Goal: Information Seeking & Learning: Learn about a topic

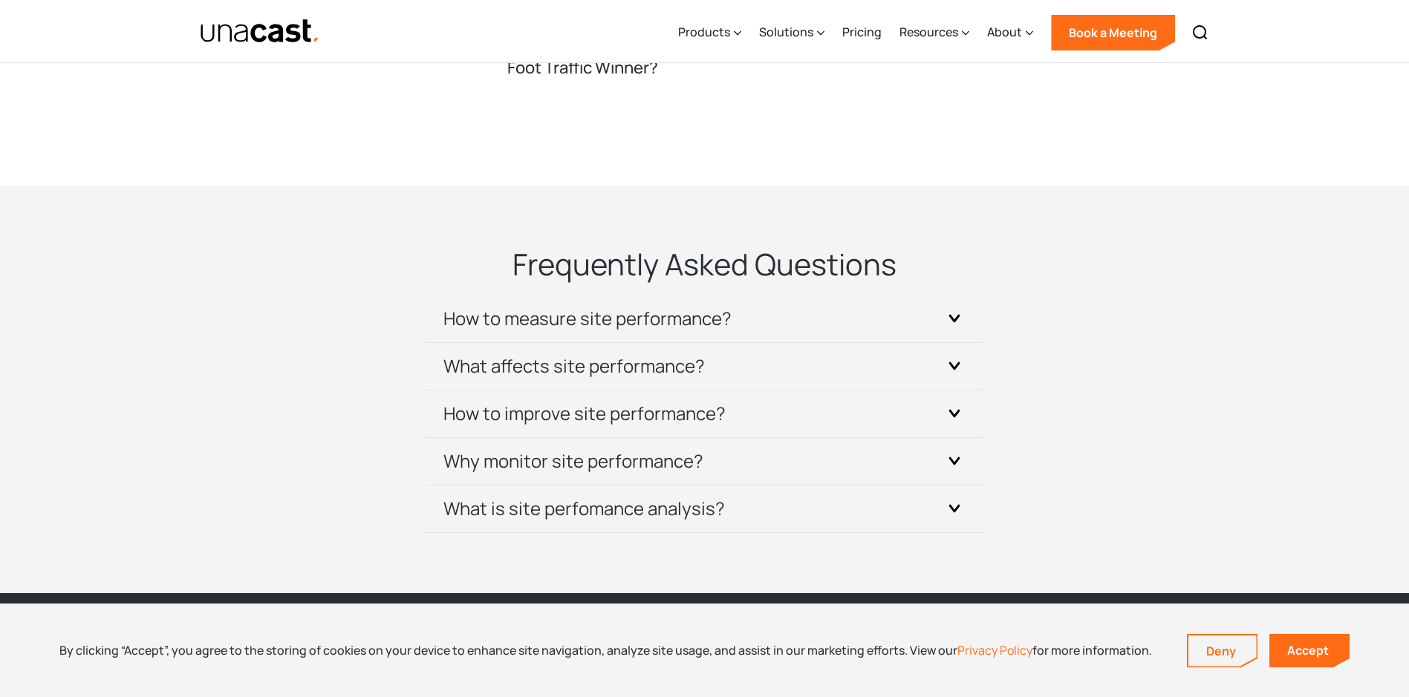
scroll to position [4529, 0]
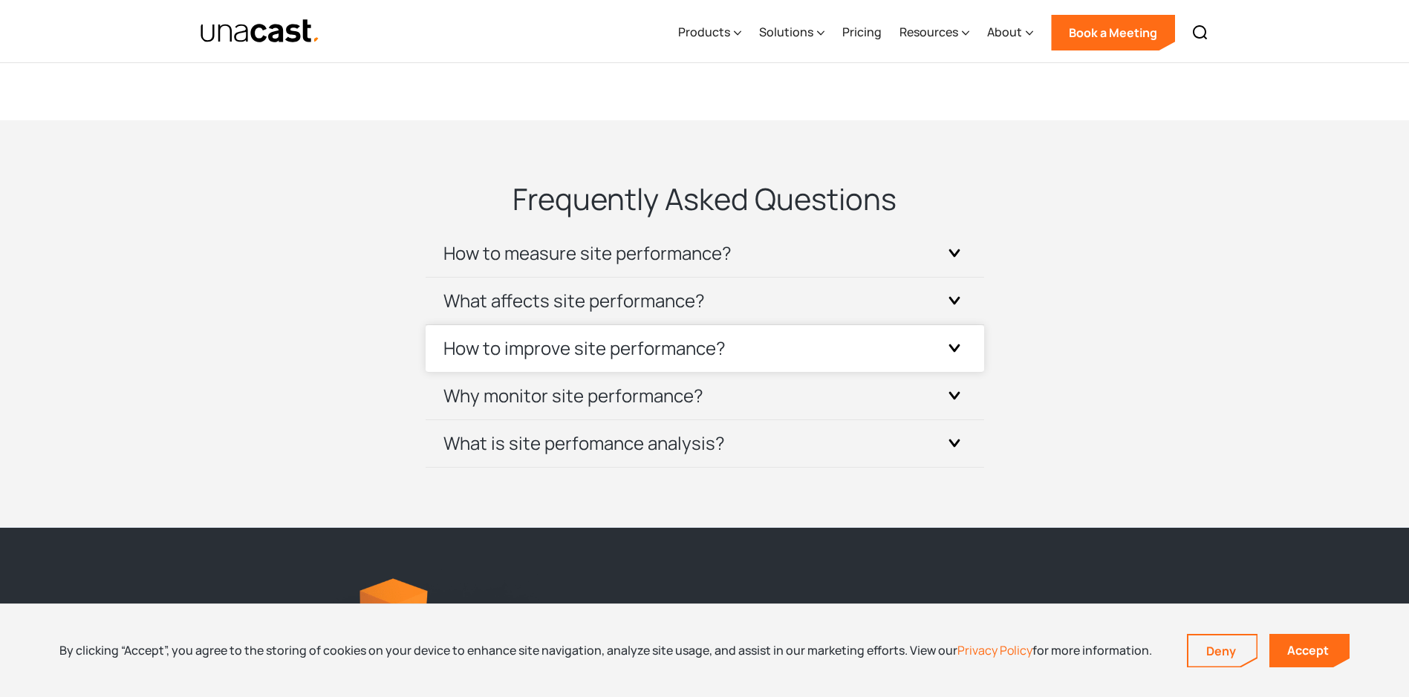
click at [949, 360] on div at bounding box center [954, 348] width 24 height 24
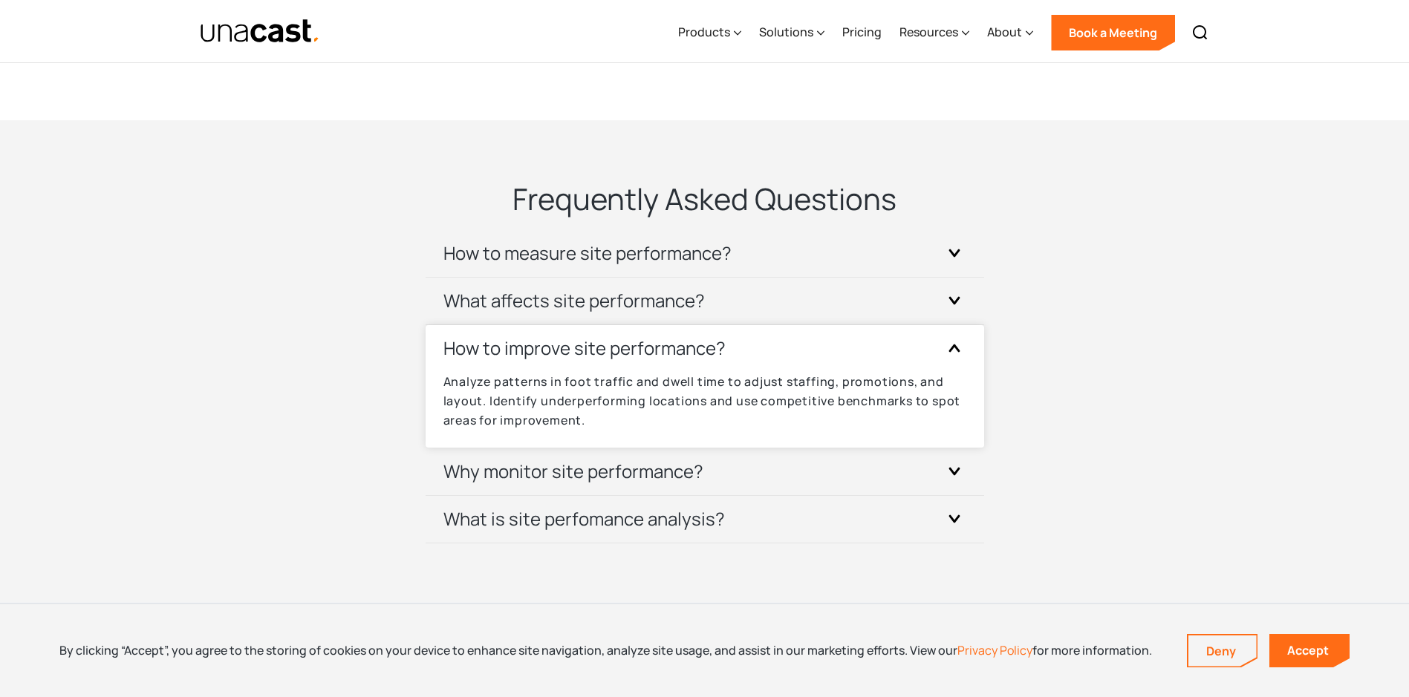
click at [949, 360] on div at bounding box center [954, 348] width 24 height 24
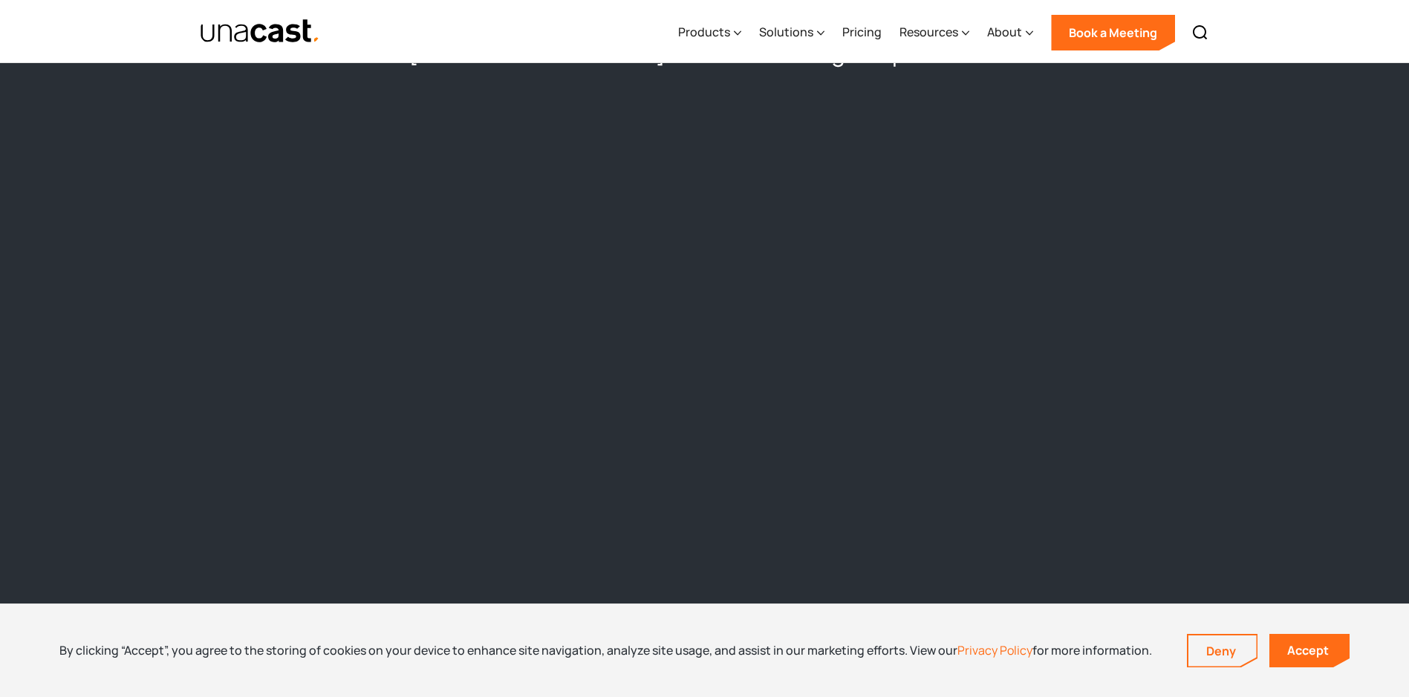
scroll to position [1337, 0]
click at [1025, 33] on div "About" at bounding box center [1010, 32] width 46 height 61
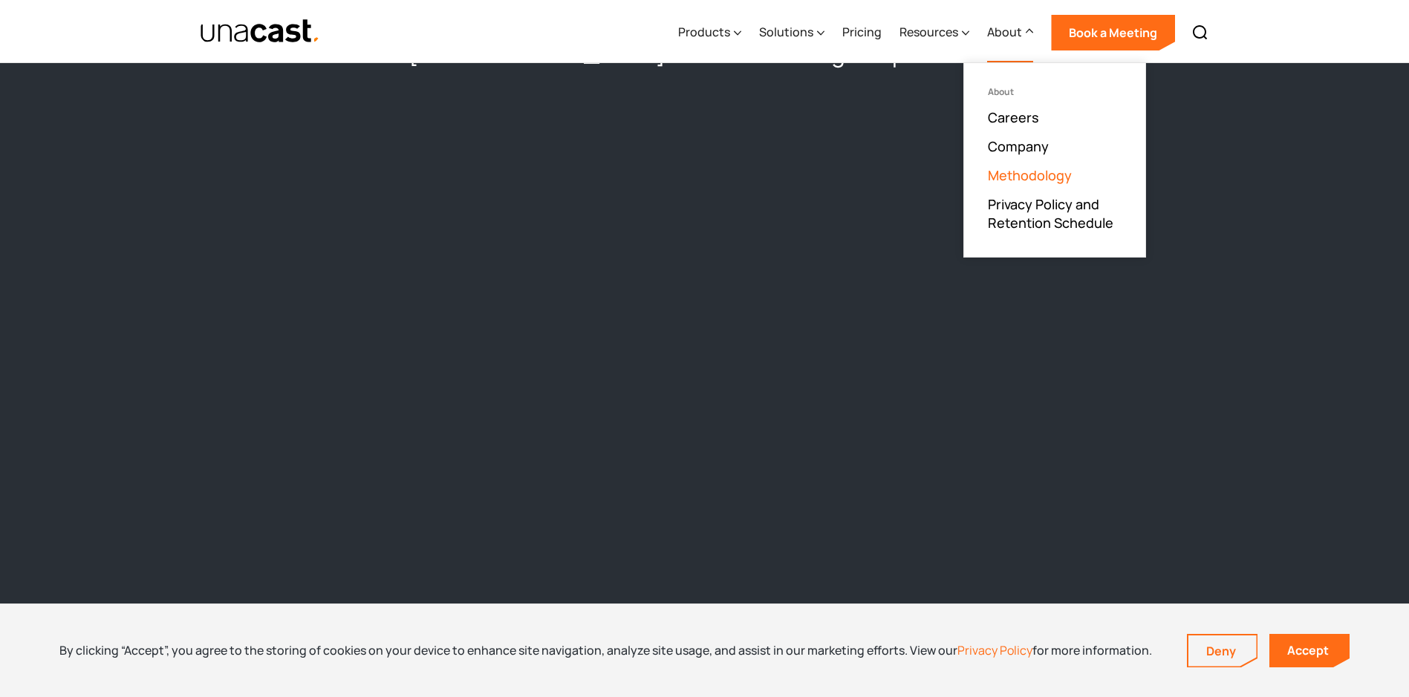
click at [1039, 180] on link "Methodology" at bounding box center [1030, 175] width 84 height 18
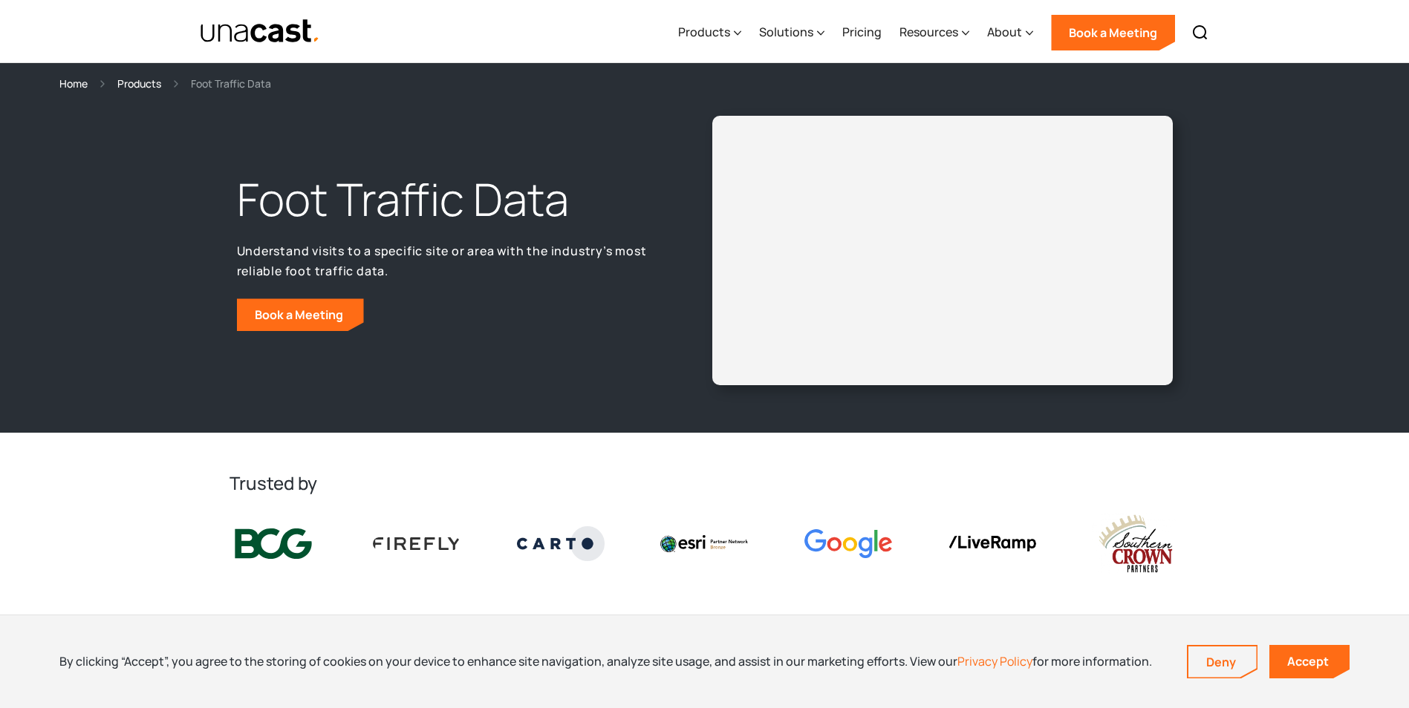
click at [1279, 200] on div "Foot Traffic Data Understand visits to a specific site or area with the industr…" at bounding box center [704, 262] width 1409 height 341
click at [1196, 678] on div "Deny" at bounding box center [1222, 661] width 71 height 33
click at [1207, 664] on link "Deny" at bounding box center [1222, 662] width 68 height 31
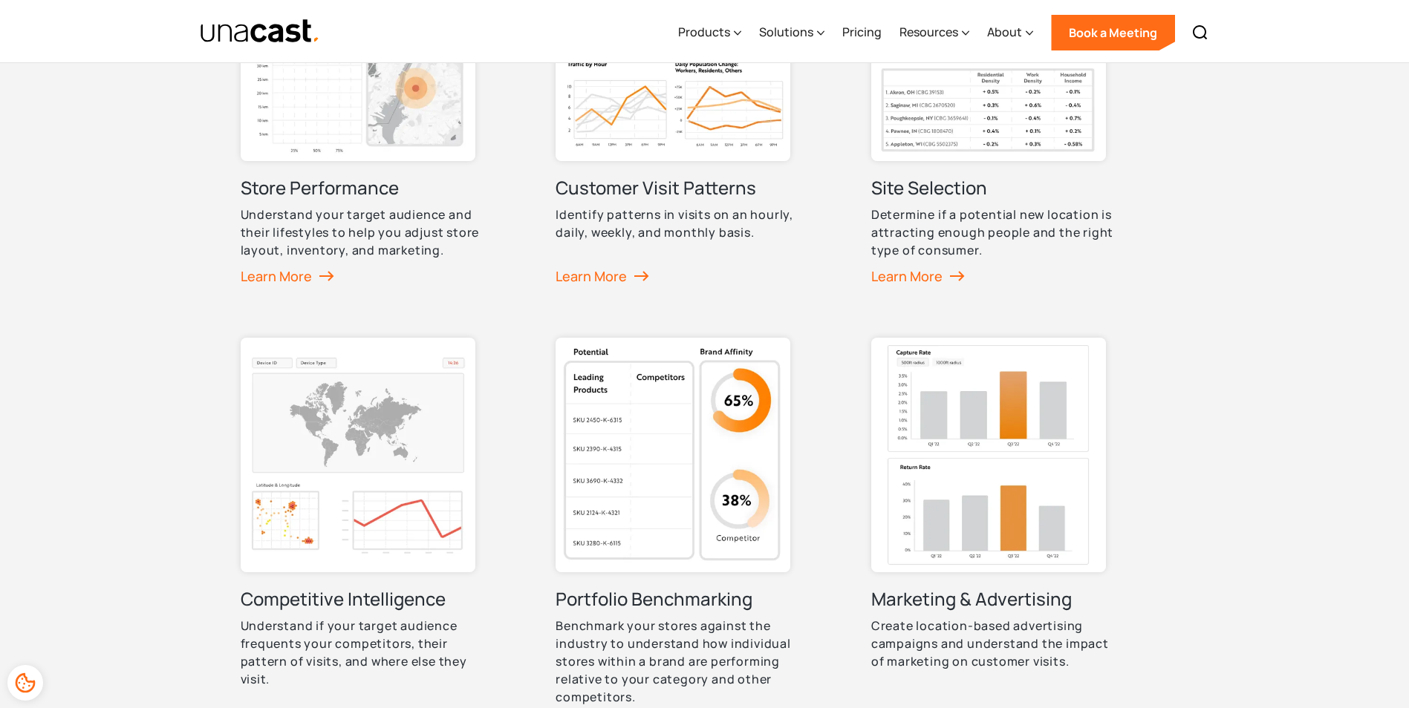
scroll to position [743, 0]
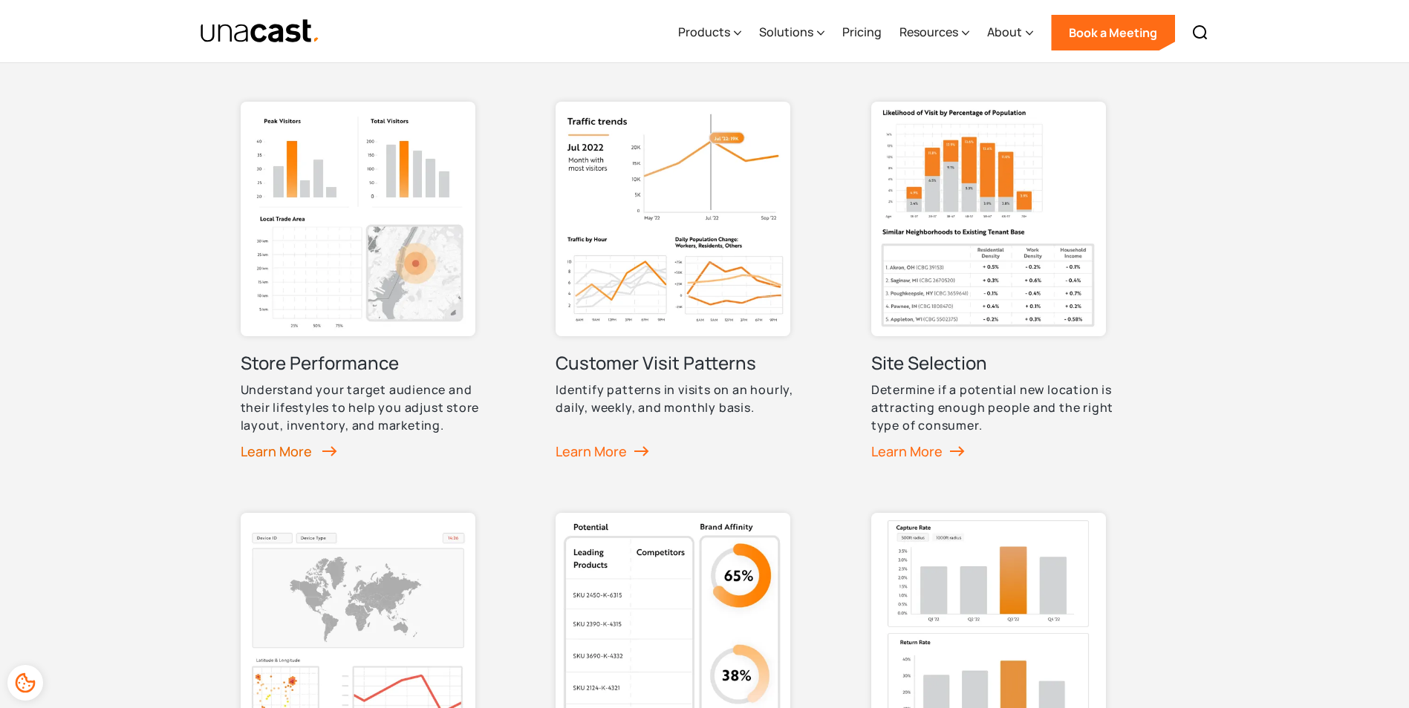
click at [273, 448] on div "Learn More" at bounding box center [289, 451] width 97 height 22
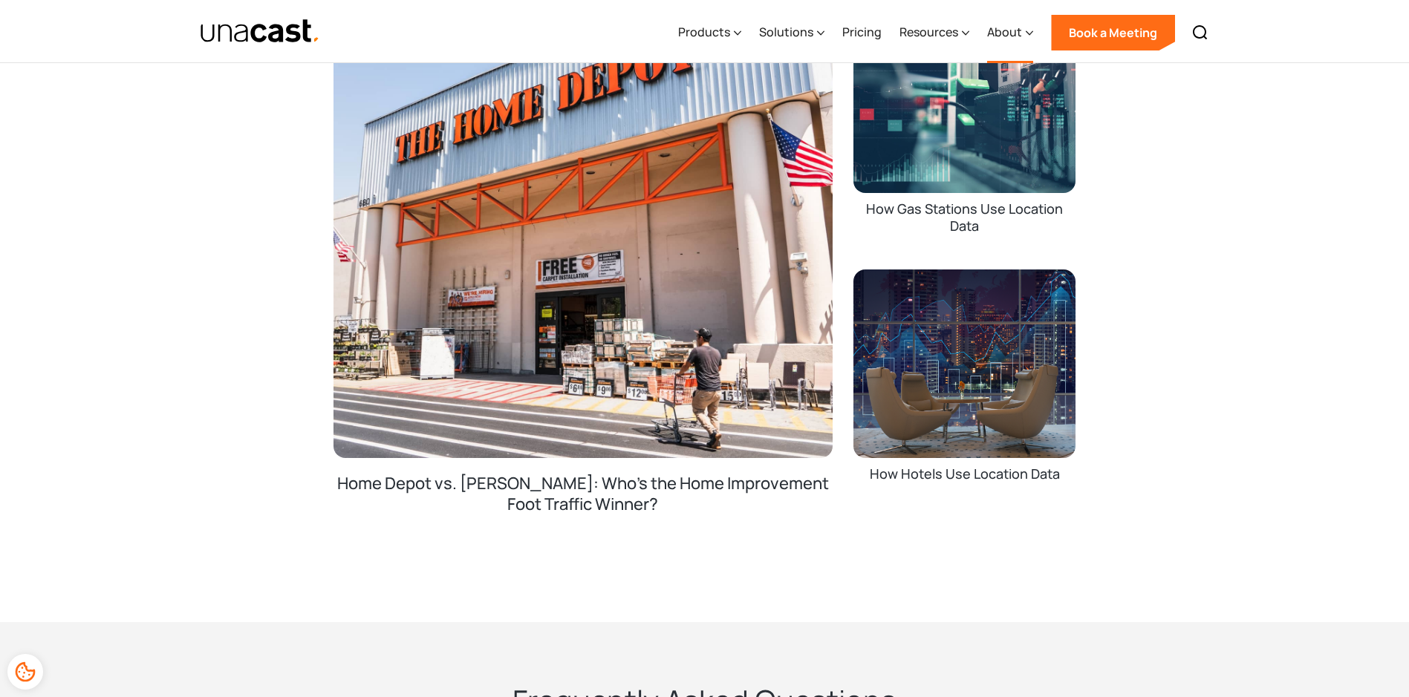
scroll to position [4010, 0]
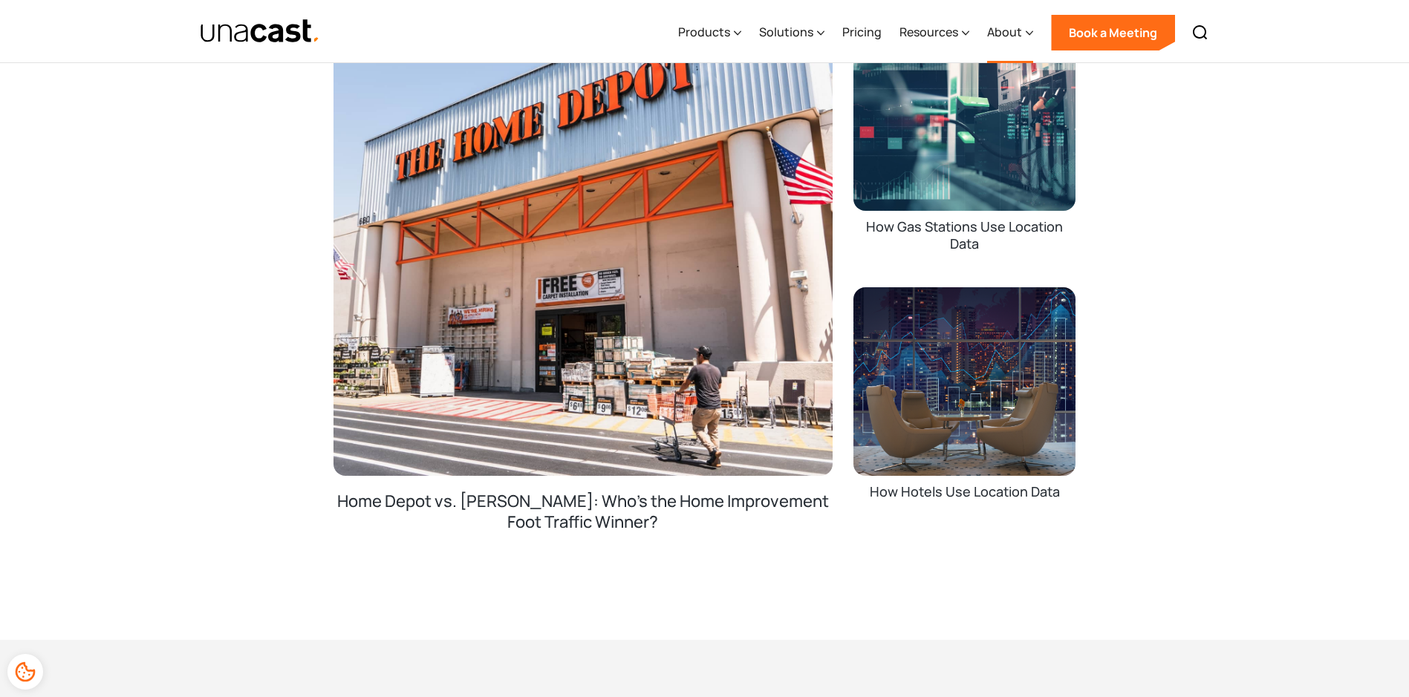
click at [1028, 30] on icon at bounding box center [1028, 33] width 7 height 16
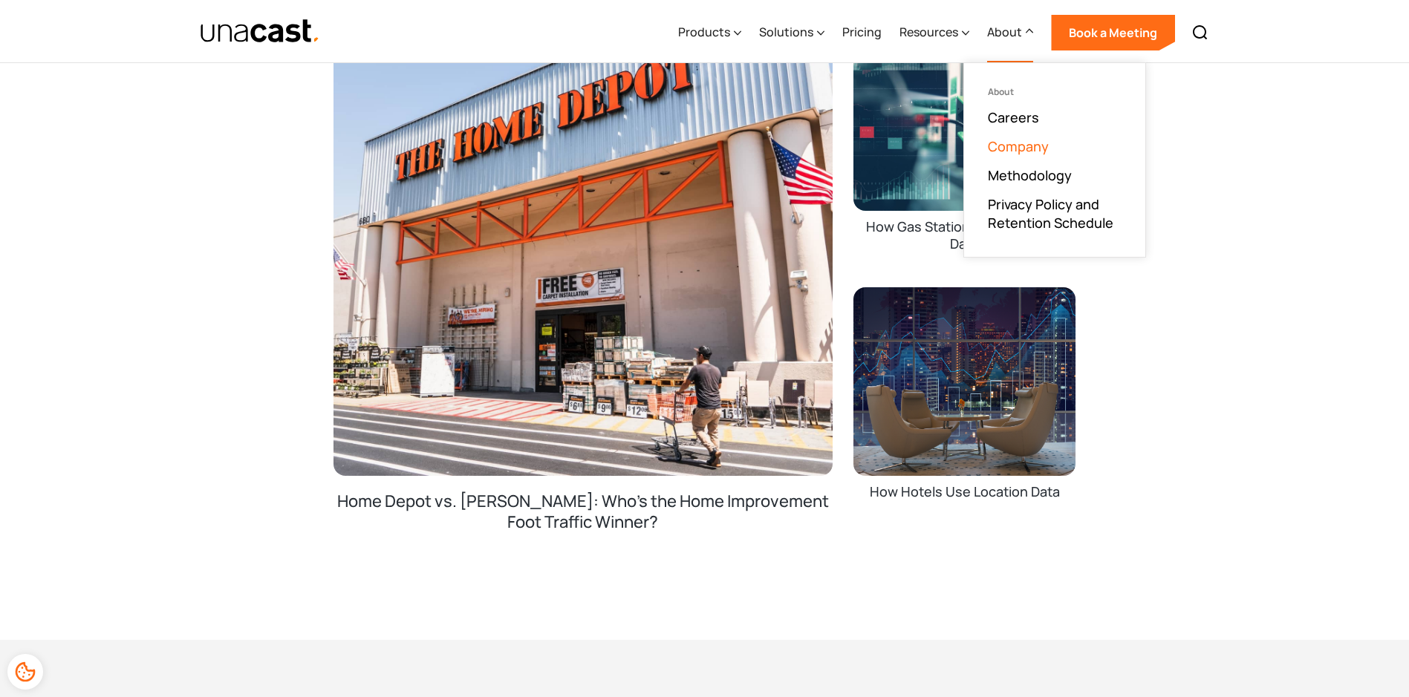
click at [1025, 149] on link "Company" at bounding box center [1018, 146] width 61 height 18
